Goal: Task Accomplishment & Management: Manage account settings

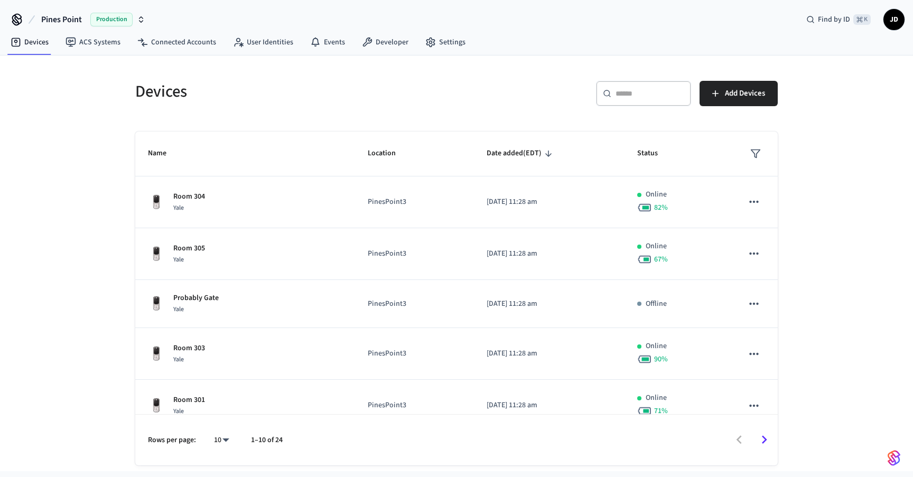
click at [647, 98] on input "text" at bounding box center [650, 93] width 69 height 11
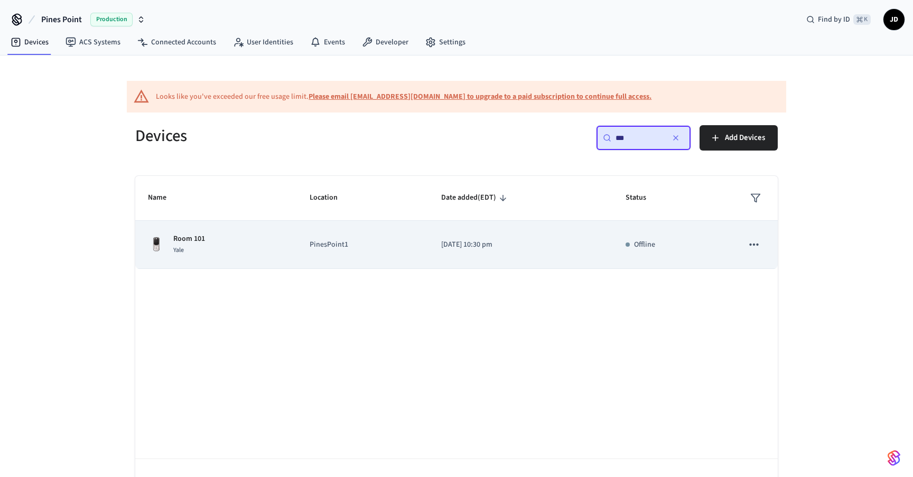
type input "***"
click at [551, 243] on p "[DATE] 10:30 pm" at bounding box center [520, 244] width 159 height 11
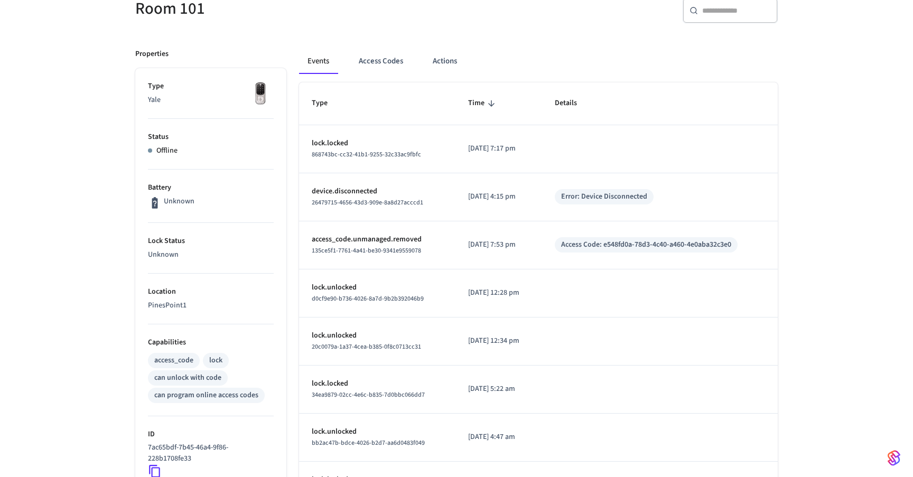
scroll to position [149, 0]
click at [385, 65] on button "Access Codes" at bounding box center [380, 62] width 61 height 25
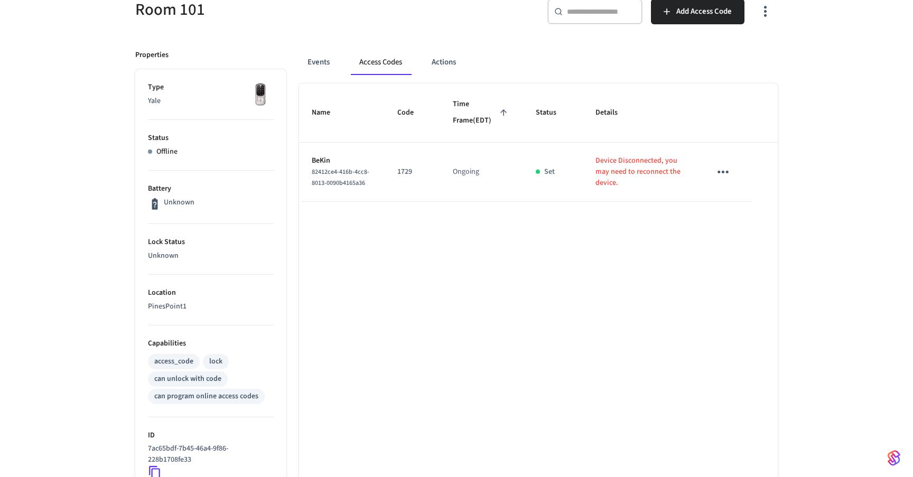
click at [413, 178] on p "1729" at bounding box center [412, 171] width 30 height 11
copy p "1729"
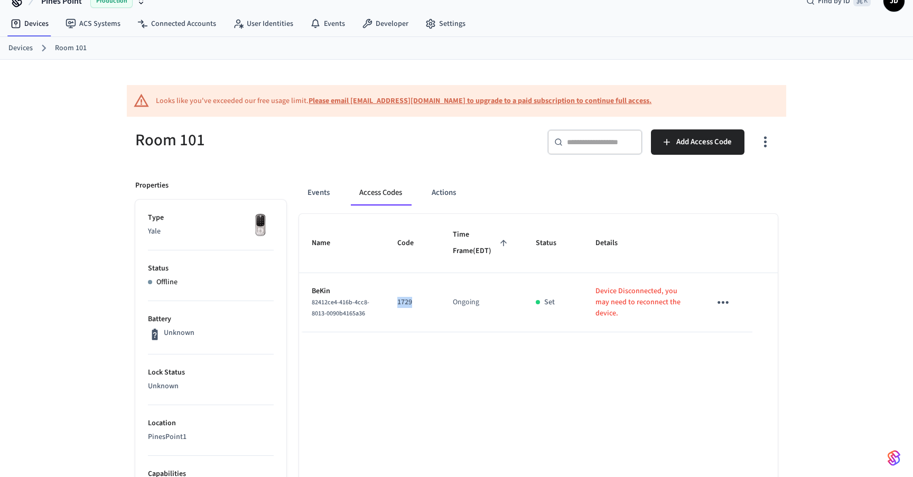
scroll to position [0, 0]
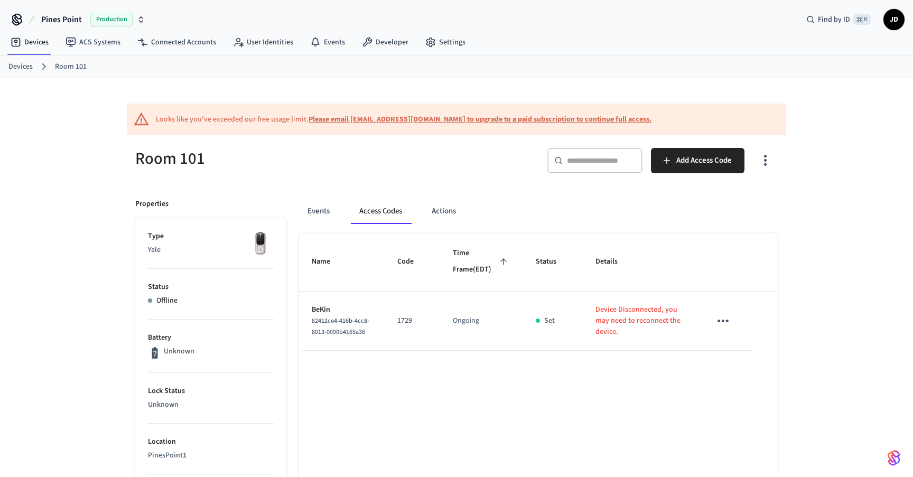
click at [19, 65] on link "Devices" at bounding box center [20, 66] width 24 height 11
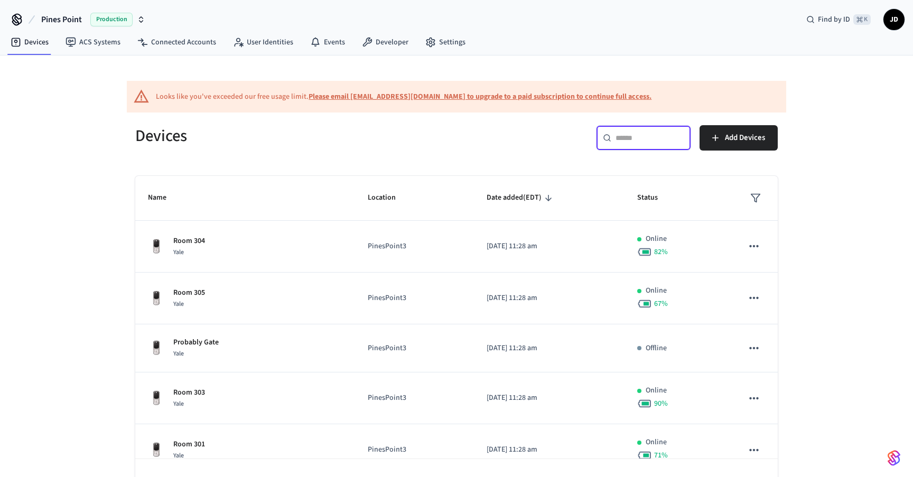
click at [666, 138] on input "text" at bounding box center [650, 138] width 69 height 11
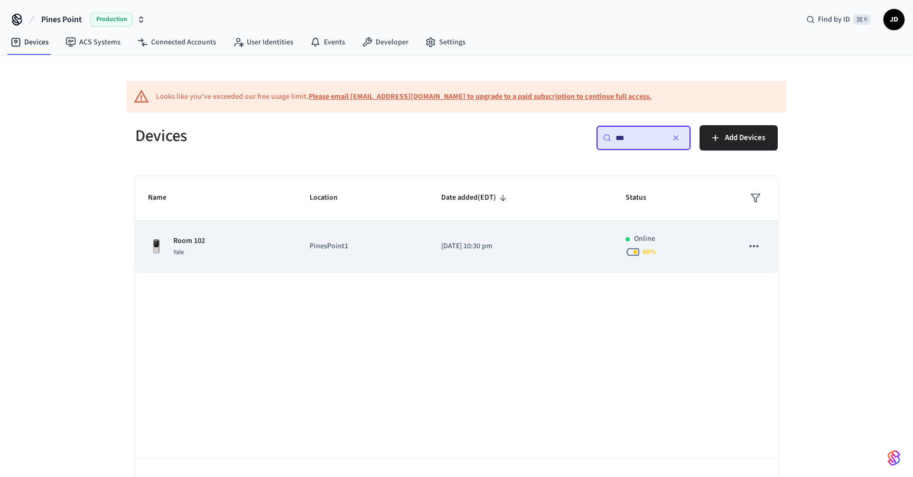
type input "***"
click at [329, 248] on p "PinesPoint1" at bounding box center [363, 246] width 106 height 11
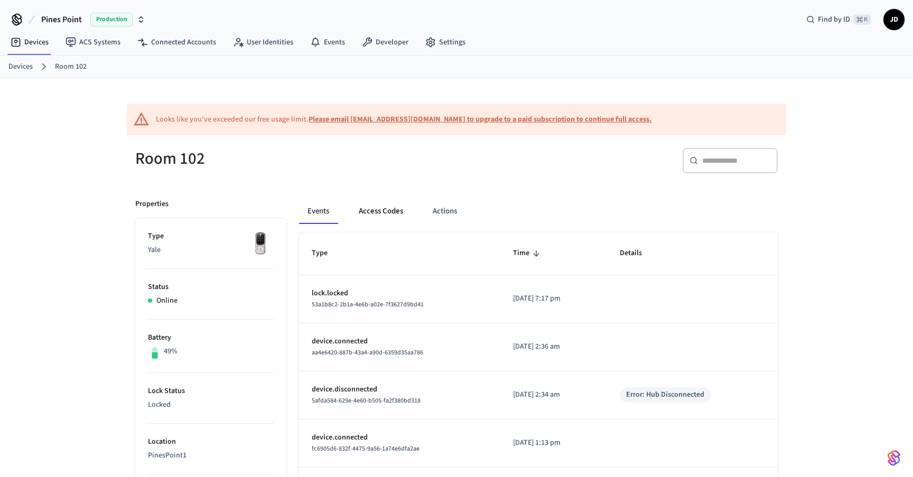
click at [390, 215] on button "Access Codes" at bounding box center [380, 211] width 61 height 25
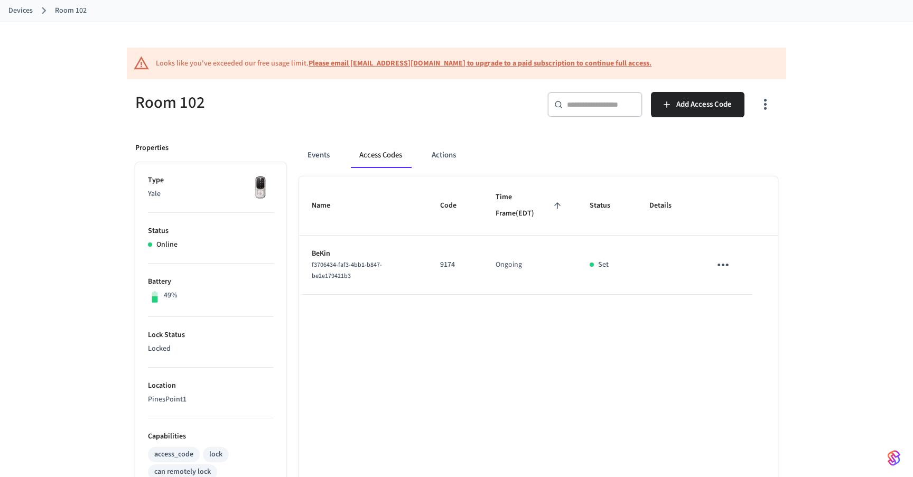
scroll to position [57, 0]
click at [690, 108] on span "Add Access Code" at bounding box center [704, 104] width 55 height 14
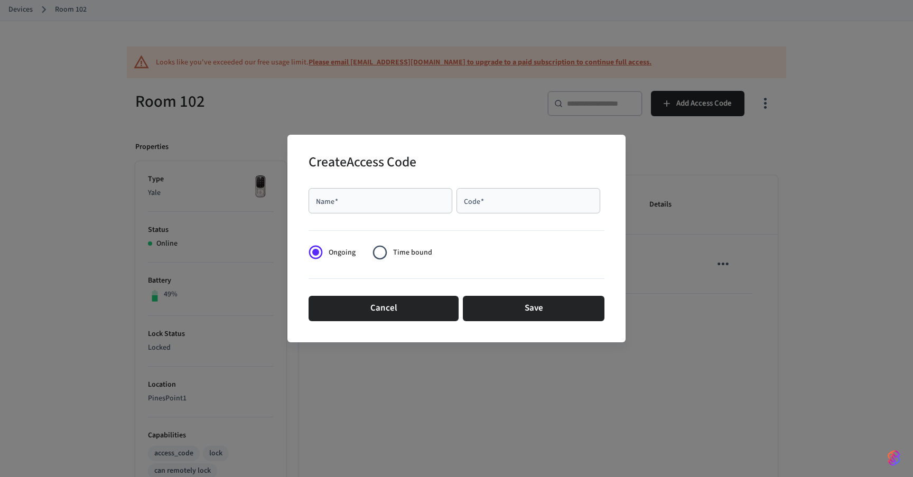
click at [388, 200] on input "Name   *" at bounding box center [380, 201] width 131 height 11
click at [387, 297] on button "Cancel" at bounding box center [384, 308] width 150 height 25
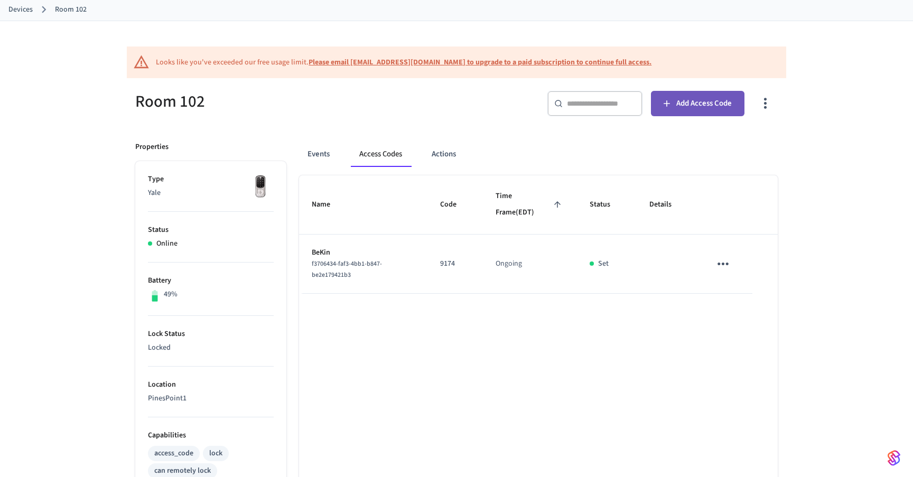
click at [718, 101] on span "Add Access Code" at bounding box center [704, 104] width 55 height 14
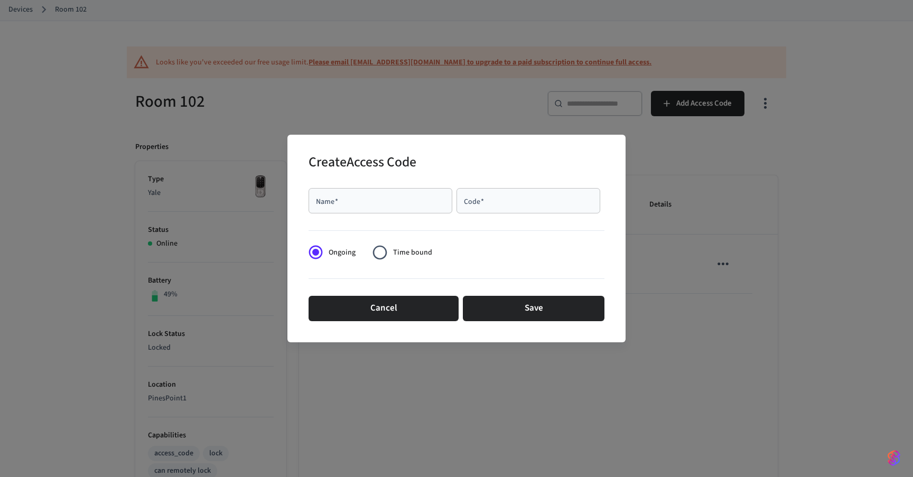
click at [359, 195] on div "Name   *" at bounding box center [381, 200] width 144 height 25
type input "****"
click at [466, 203] on input "Code   *" at bounding box center [528, 201] width 131 height 11
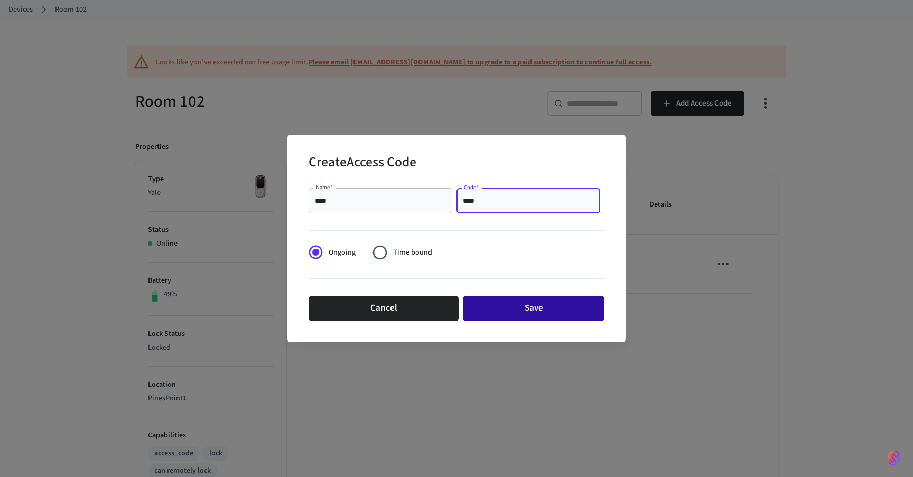
type input "****"
click at [539, 304] on button "Save" at bounding box center [534, 308] width 142 height 25
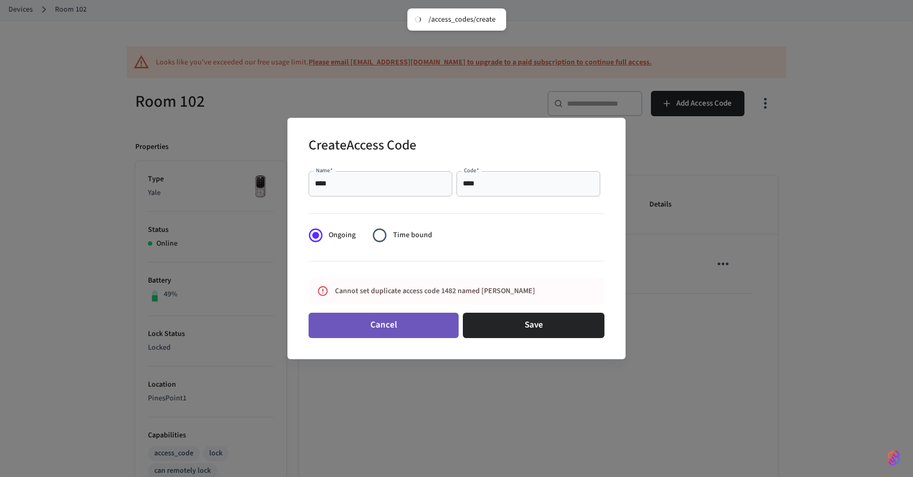
click at [391, 330] on button "Cancel" at bounding box center [384, 325] width 150 height 25
